Goal: Information Seeking & Learning: Learn about a topic

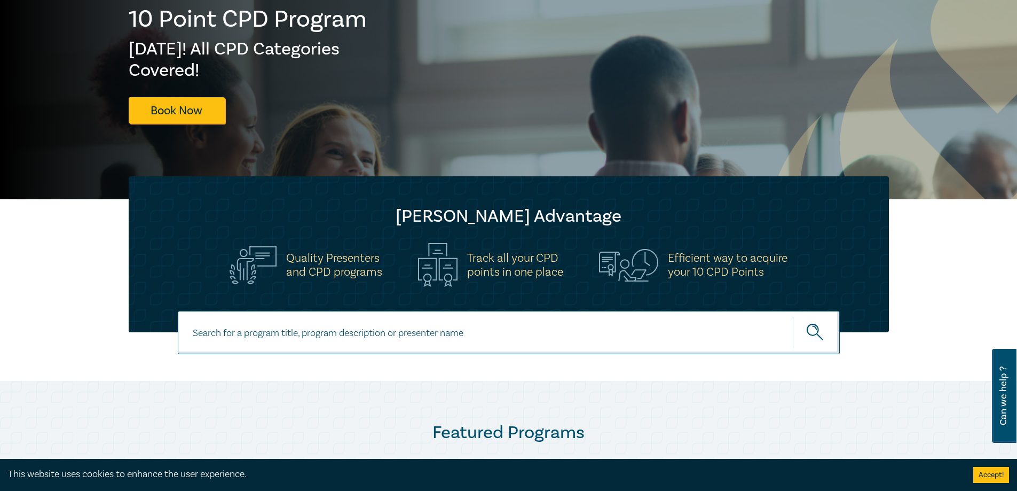
scroll to position [213, 0]
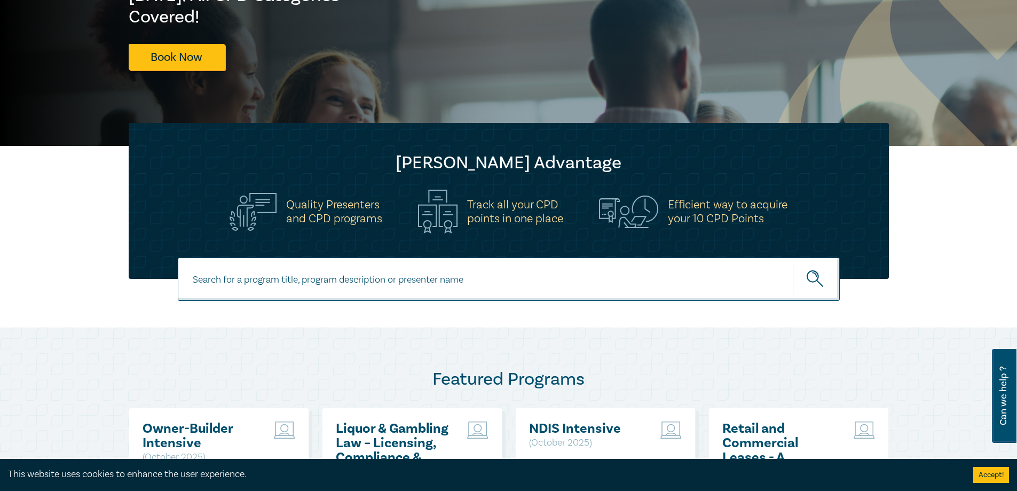
click at [458, 276] on input at bounding box center [509, 278] width 662 height 43
type input "succession"
click at [793, 263] on button "submit" at bounding box center [816, 279] width 47 height 33
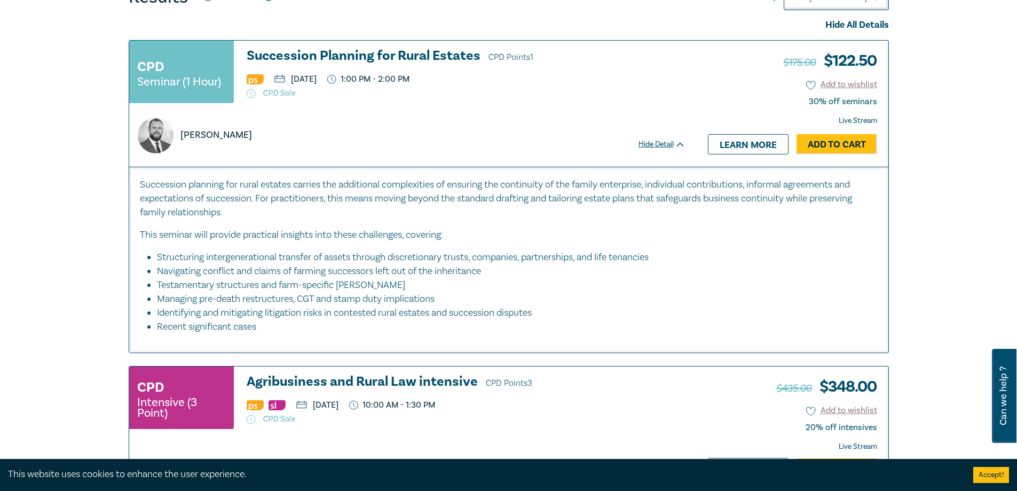
scroll to position [534, 0]
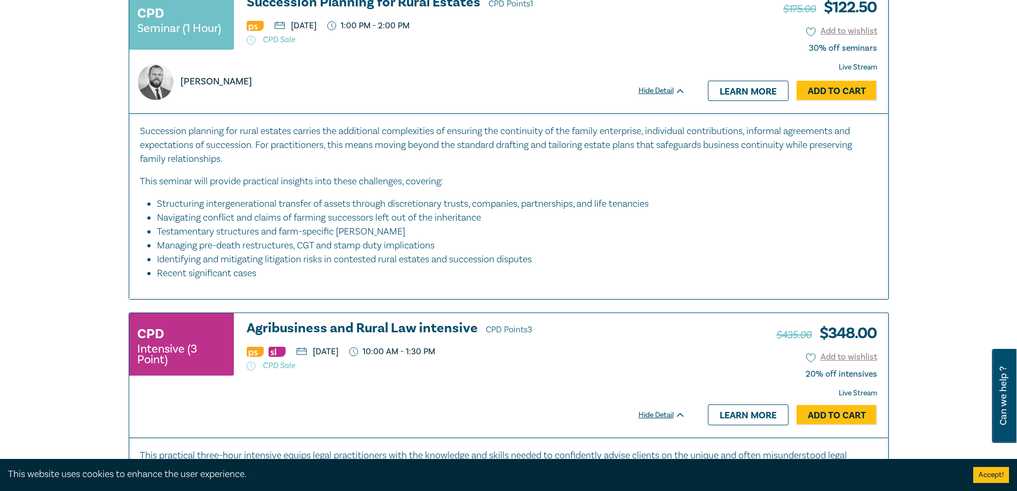
drag, startPoint x: 371, startPoint y: 208, endPoint x: 501, endPoint y: 216, distance: 130.0
click at [501, 216] on ul "Structuring intergenerational transfer of assets through discretionary trusts, …" at bounding box center [509, 238] width 738 height 83
click at [466, 226] on li "Testamentary structures and farm-specific [PERSON_NAME]" at bounding box center [512, 232] width 710 height 14
click at [342, 266] on li "Identifying and mitigating litigation risks in contested rural estates and succ…" at bounding box center [512, 259] width 710 height 14
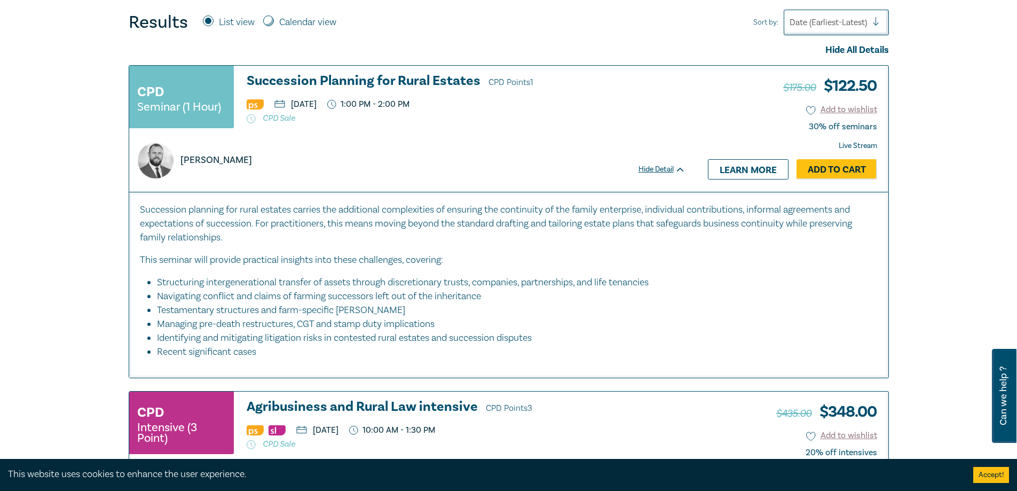
scroll to position [430, 0]
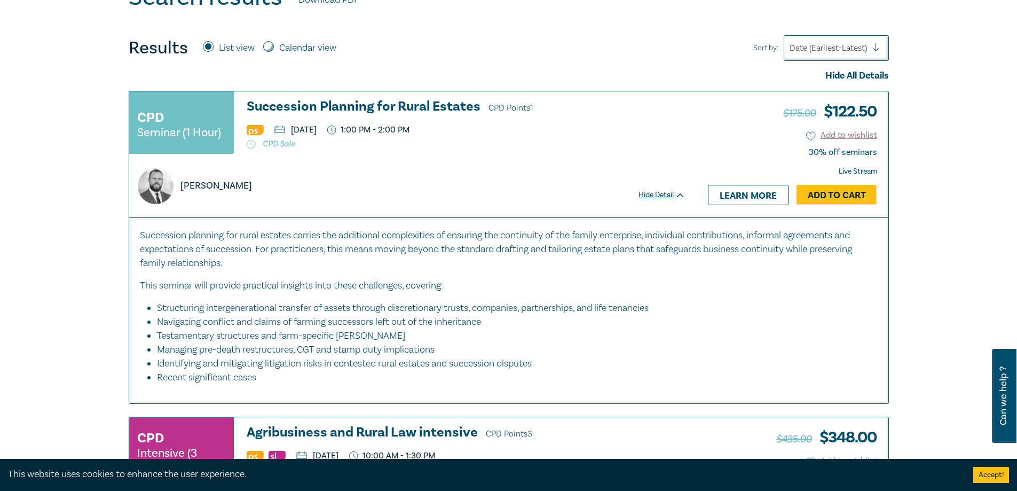
click at [500, 281] on p "This seminar will provide practical insights into these challenges, covering:" at bounding box center [509, 286] width 738 height 14
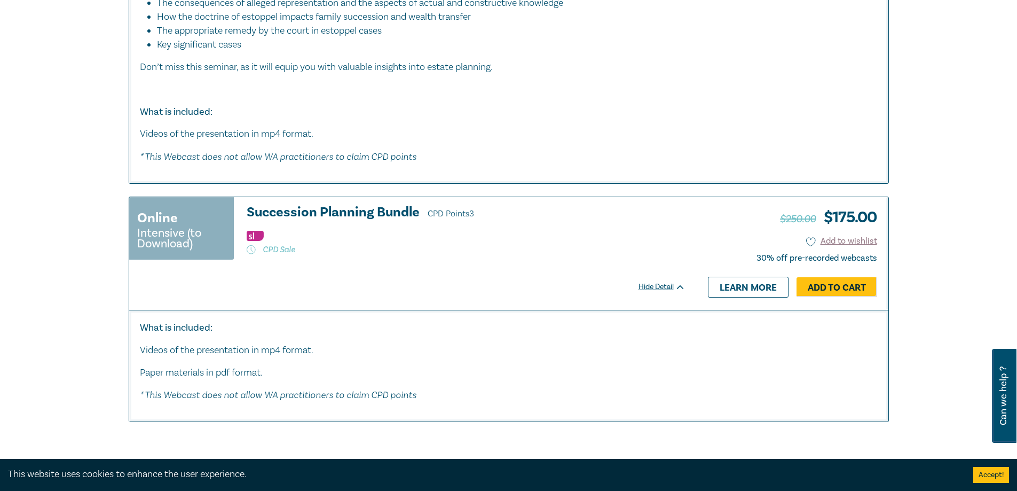
scroll to position [1337, 0]
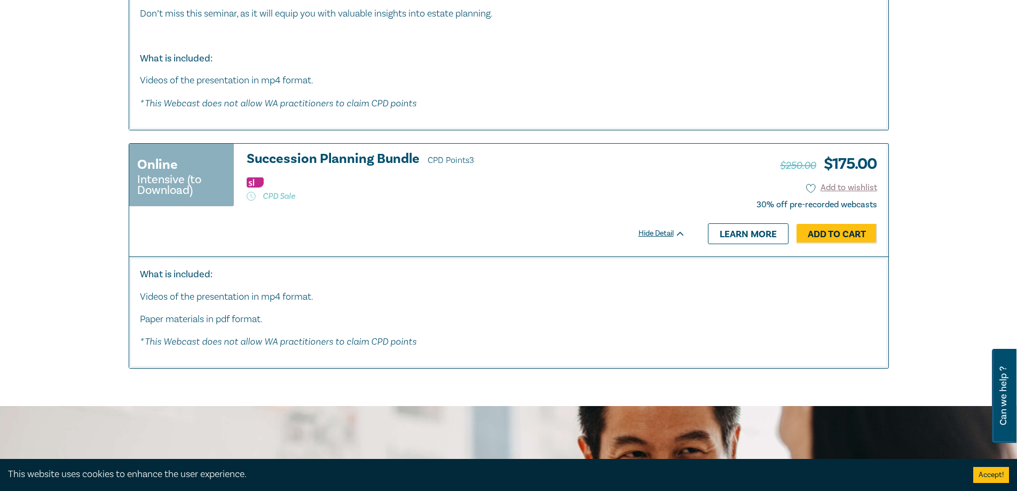
click at [679, 236] on div "Hide Detail" at bounding box center [667, 233] width 59 height 11
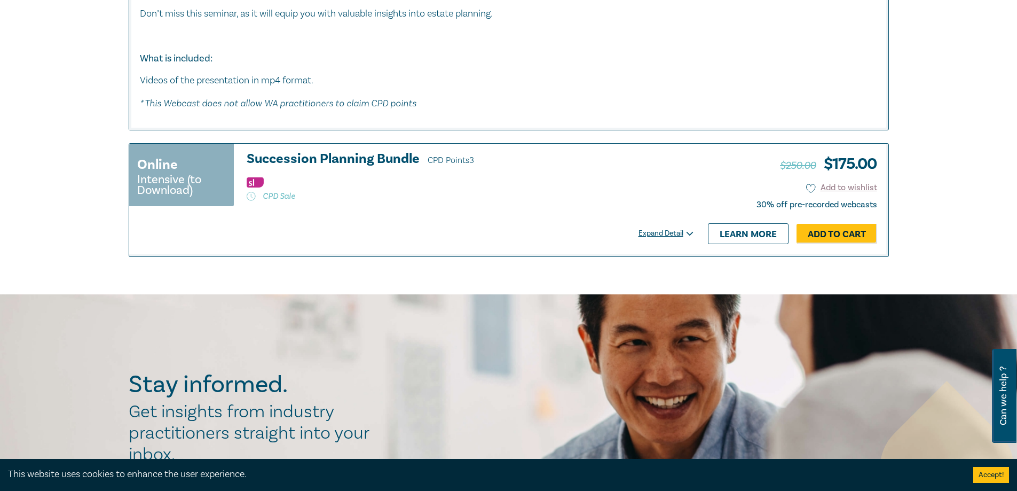
click at [679, 236] on div "Expand Detail" at bounding box center [667, 233] width 59 height 11
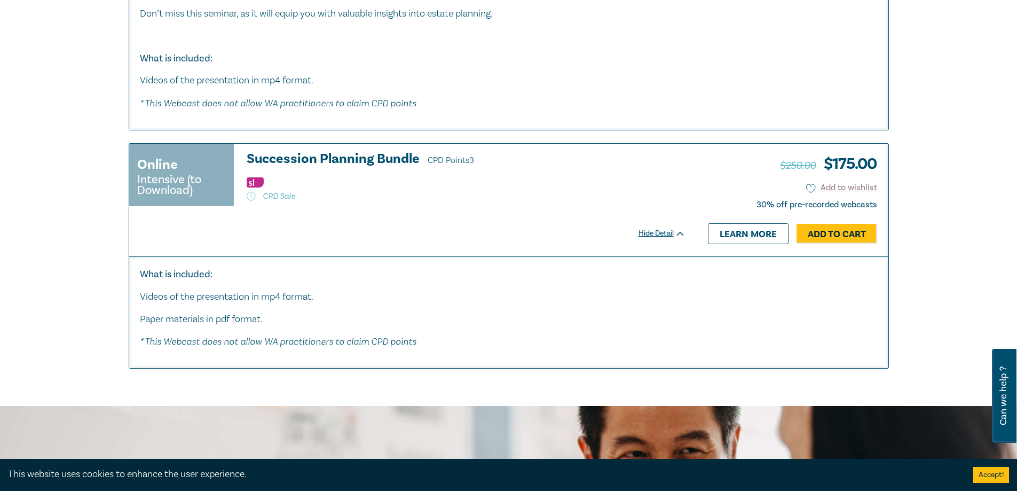
click at [477, 160] on h3 "Succession Planning Bundle CPD Points 3" at bounding box center [466, 160] width 439 height 16
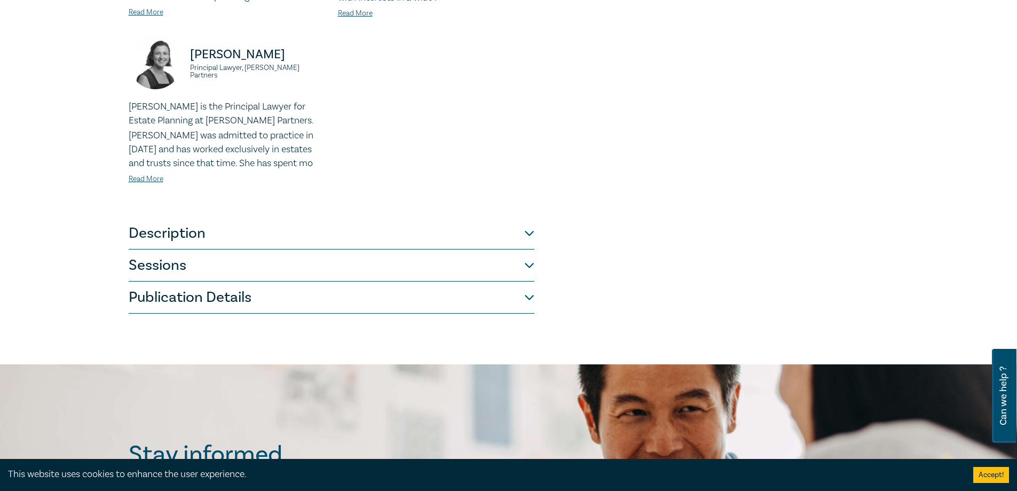
scroll to position [480, 0]
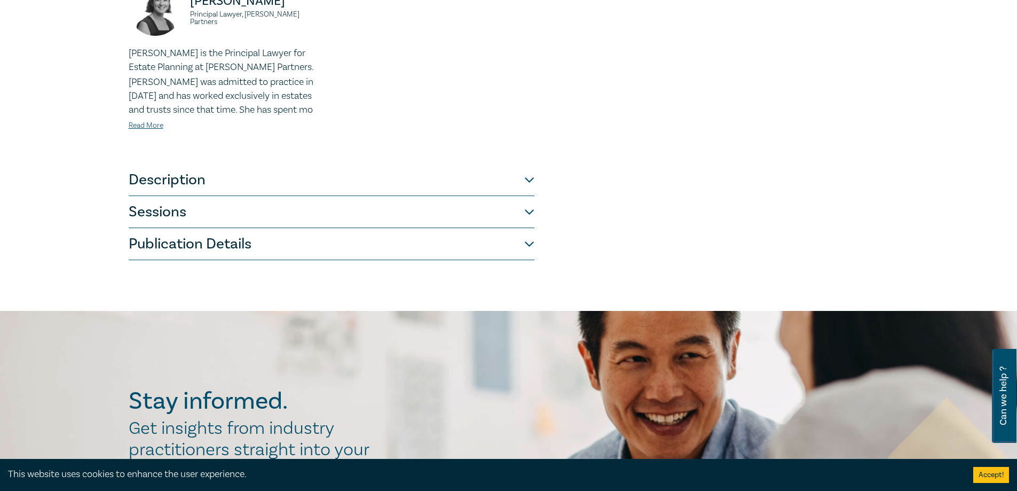
click at [486, 185] on button "Description" at bounding box center [332, 180] width 406 height 32
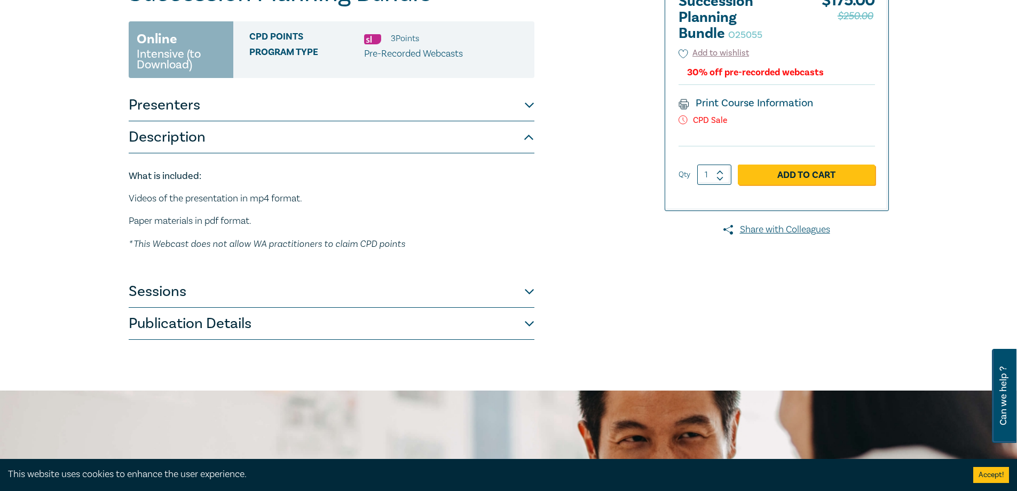
scroll to position [107, 0]
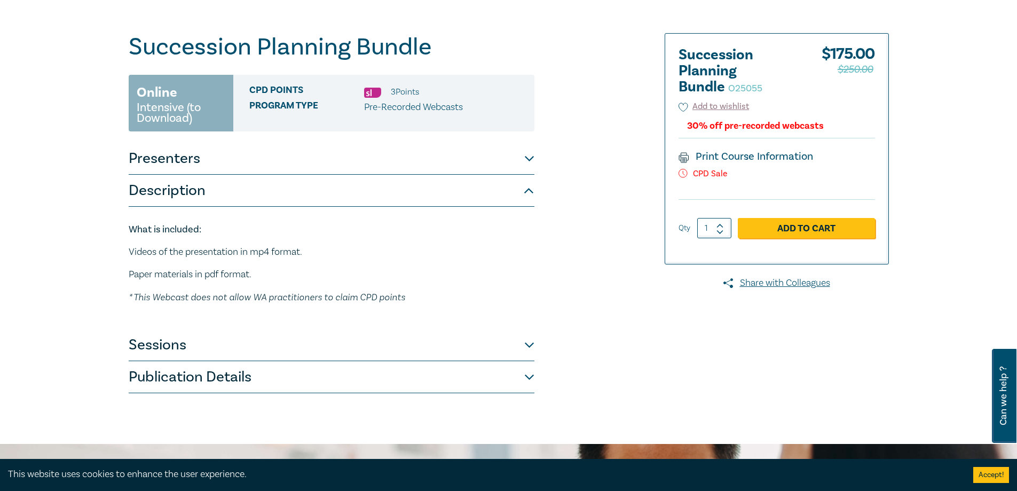
click at [507, 157] on button "Presenters" at bounding box center [332, 159] width 406 height 32
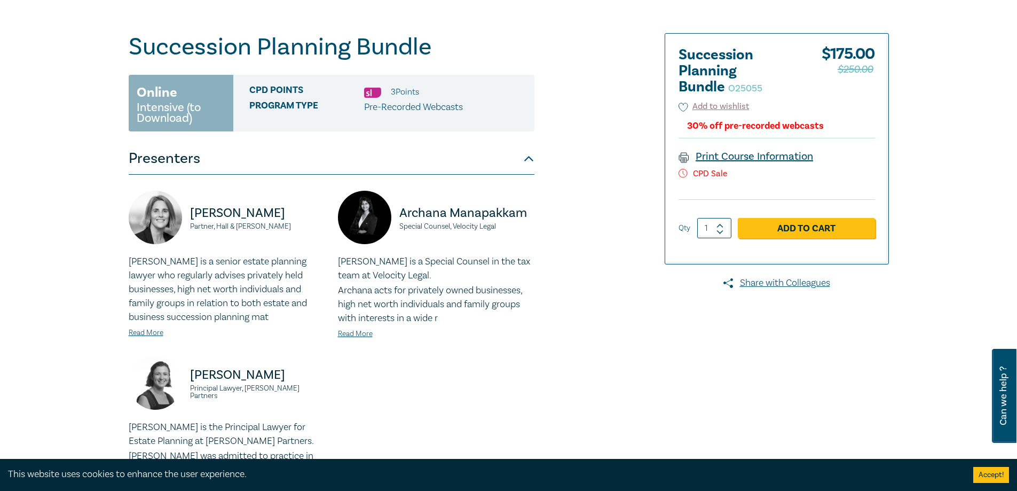
click at [716, 158] on link "Print Course Information" at bounding box center [745, 156] width 135 height 14
click at [812, 415] on div at bounding box center [766, 333] width 258 height 600
drag, startPoint x: 942, startPoint y: 411, endPoint x: 584, endPoint y: 394, distance: 358.0
click at [584, 394] on div "Succession Planning Bundle O25055 Online Intensive (to Download) CPD Points 3 P…" at bounding box center [379, 333] width 515 height 600
click at [584, 393] on div "Succession Planning Bundle O25055 Online Intensive (to Download) CPD Points 3 P…" at bounding box center [379, 333] width 515 height 600
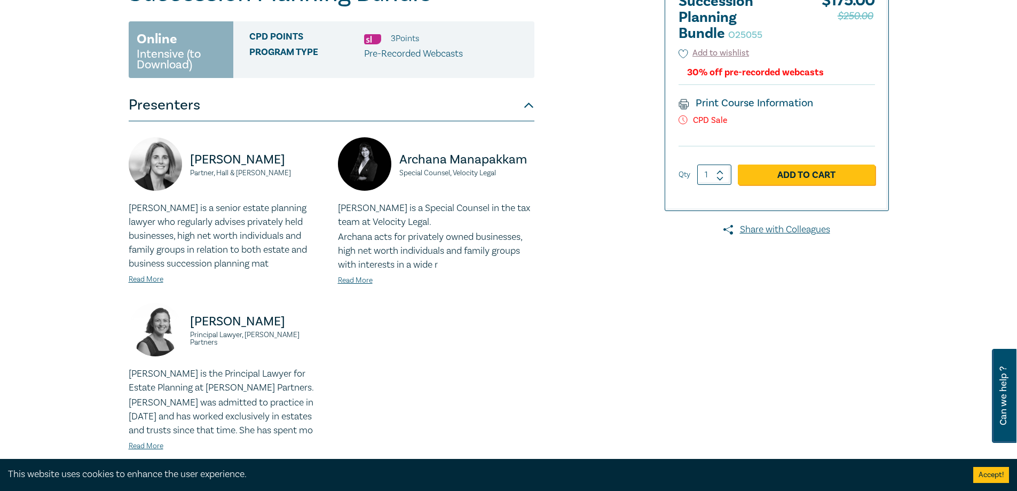
scroll to position [213, 0]
